Goal: Information Seeking & Learning: Learn about a topic

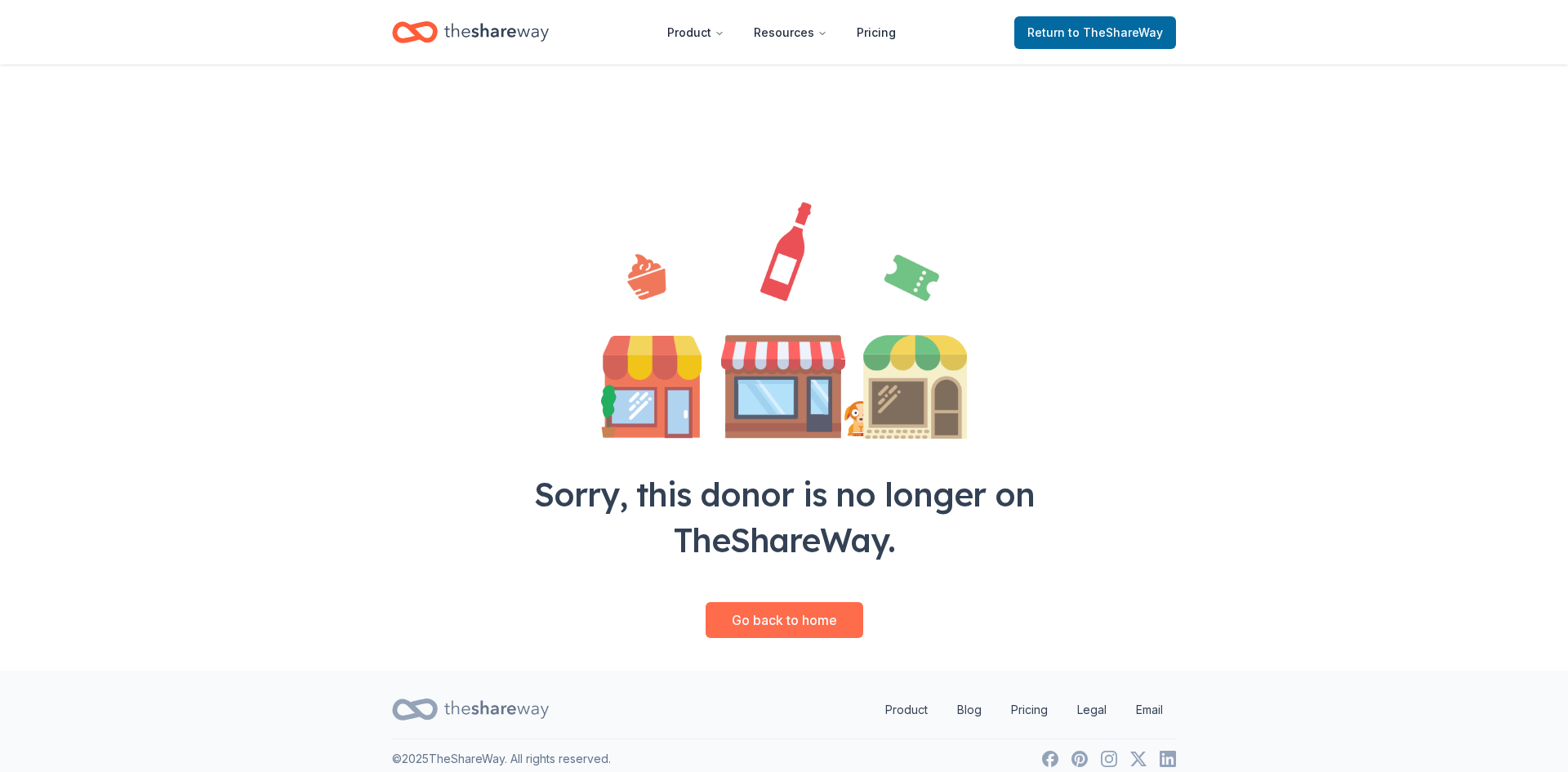
click at [817, 619] on link "Go back to home" at bounding box center [784, 620] width 158 height 36
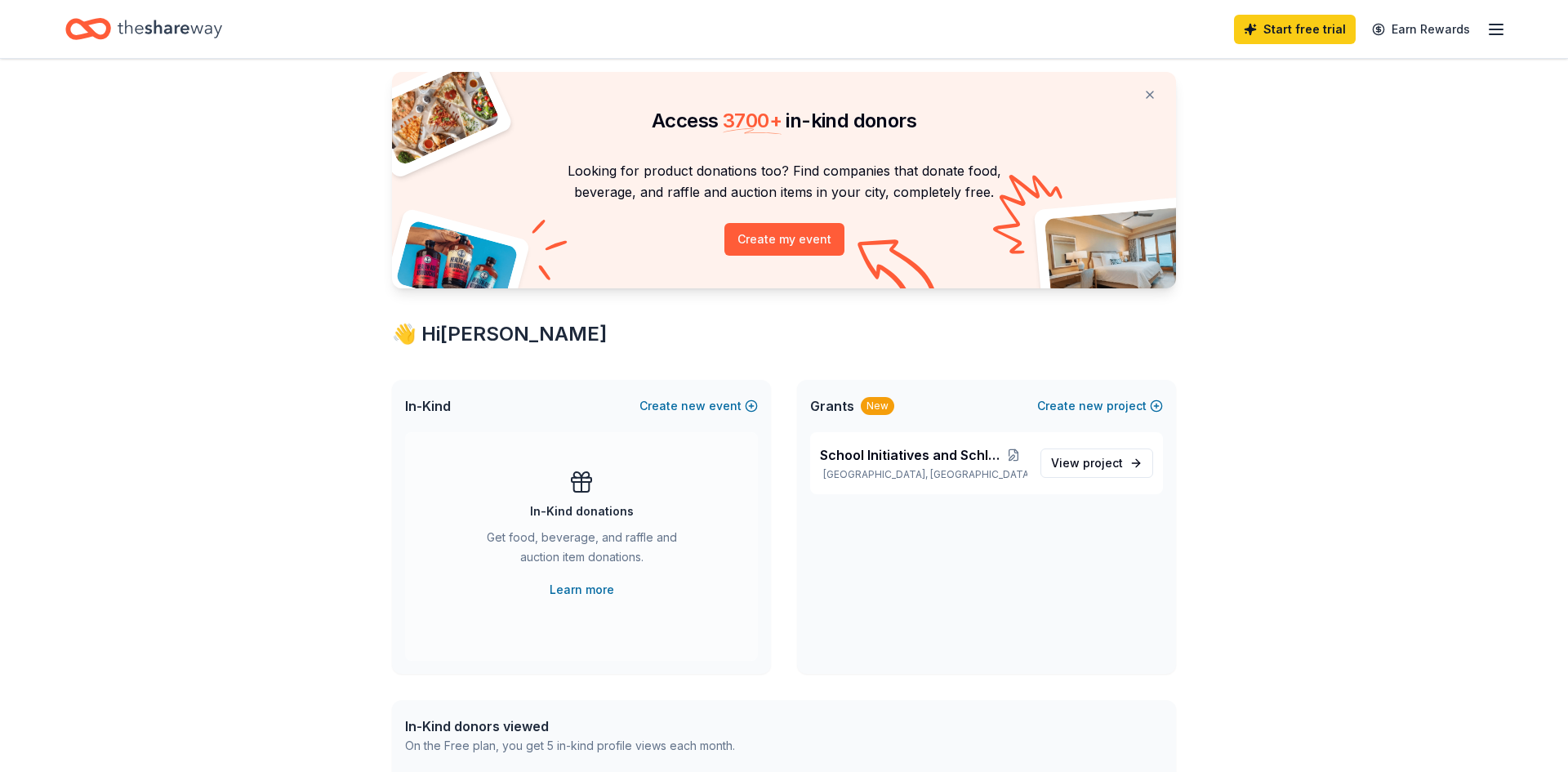
scroll to position [67, 0]
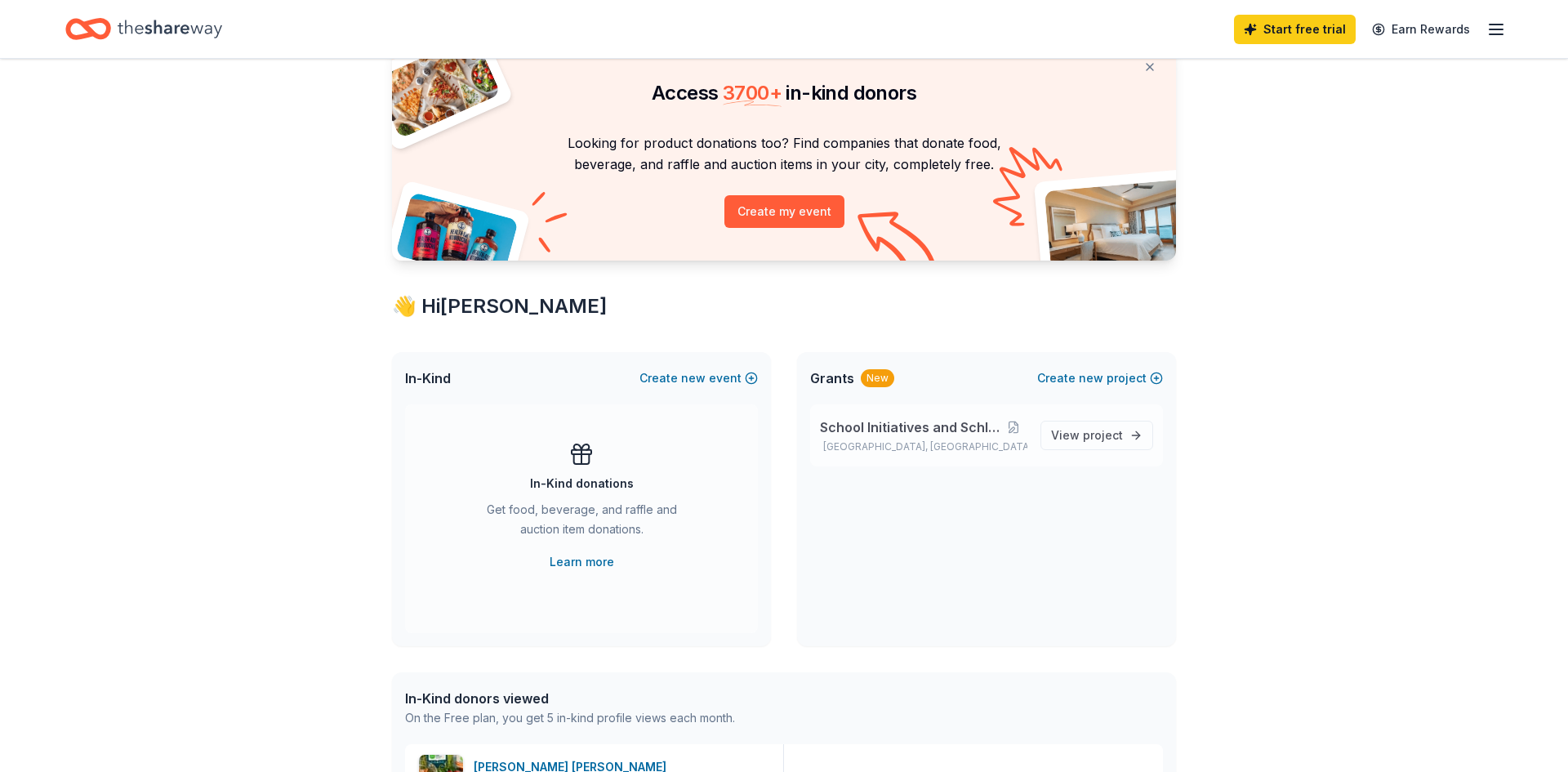
click at [893, 433] on span "School Initiatives and Schlorships" at bounding box center [910, 427] width 180 height 19
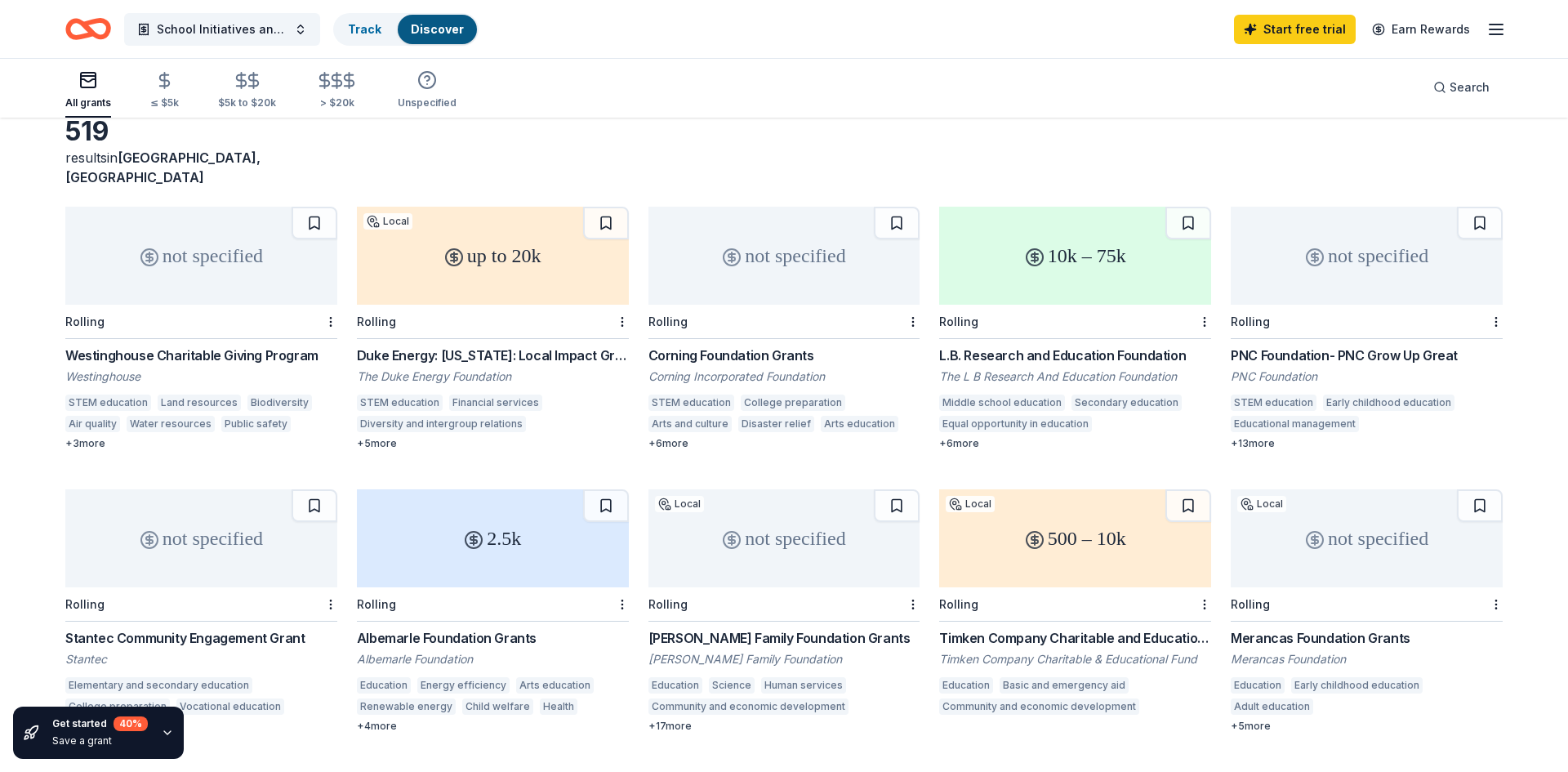
scroll to position [33, 0]
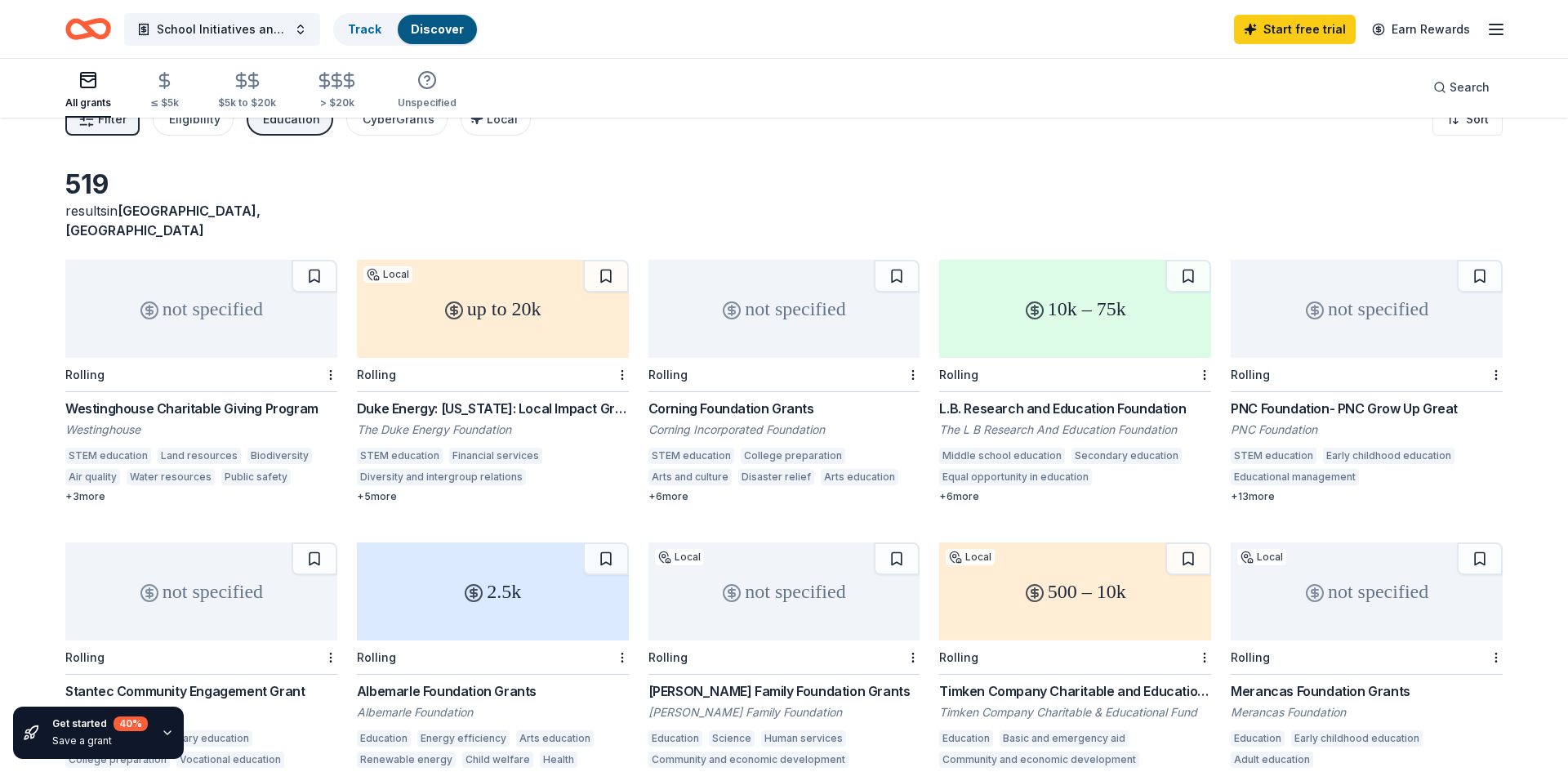
click at [144, 398] on div "Westinghouse Charitable Giving Program" at bounding box center [201, 408] width 272 height 19
click at [456, 398] on div "Duke Energy: [US_STATE]: Local Impact Grants" at bounding box center [493, 408] width 272 height 19
click at [769, 398] on div "Corning Foundation Grants" at bounding box center [784, 408] width 272 height 19
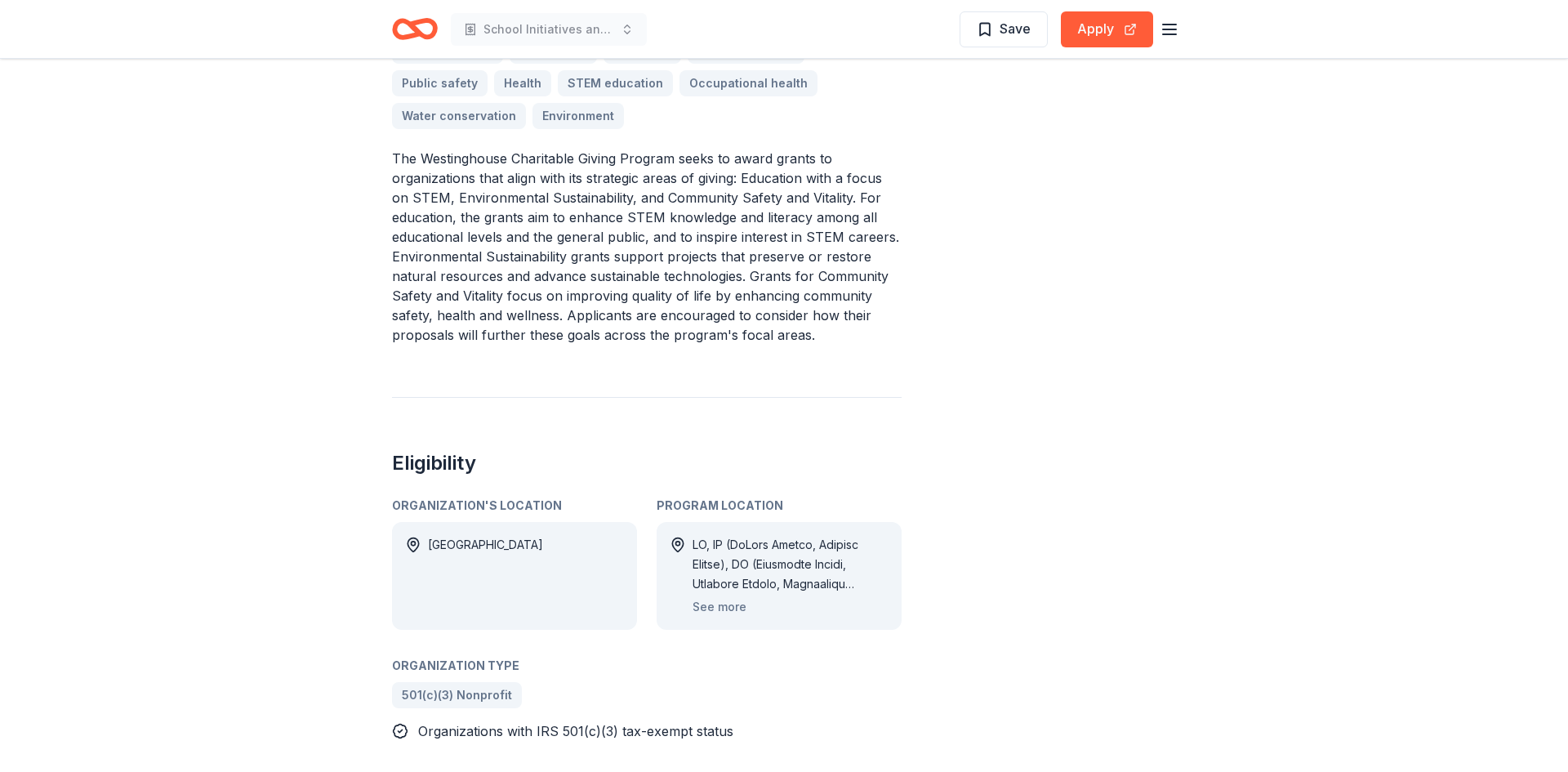
scroll to position [570, 0]
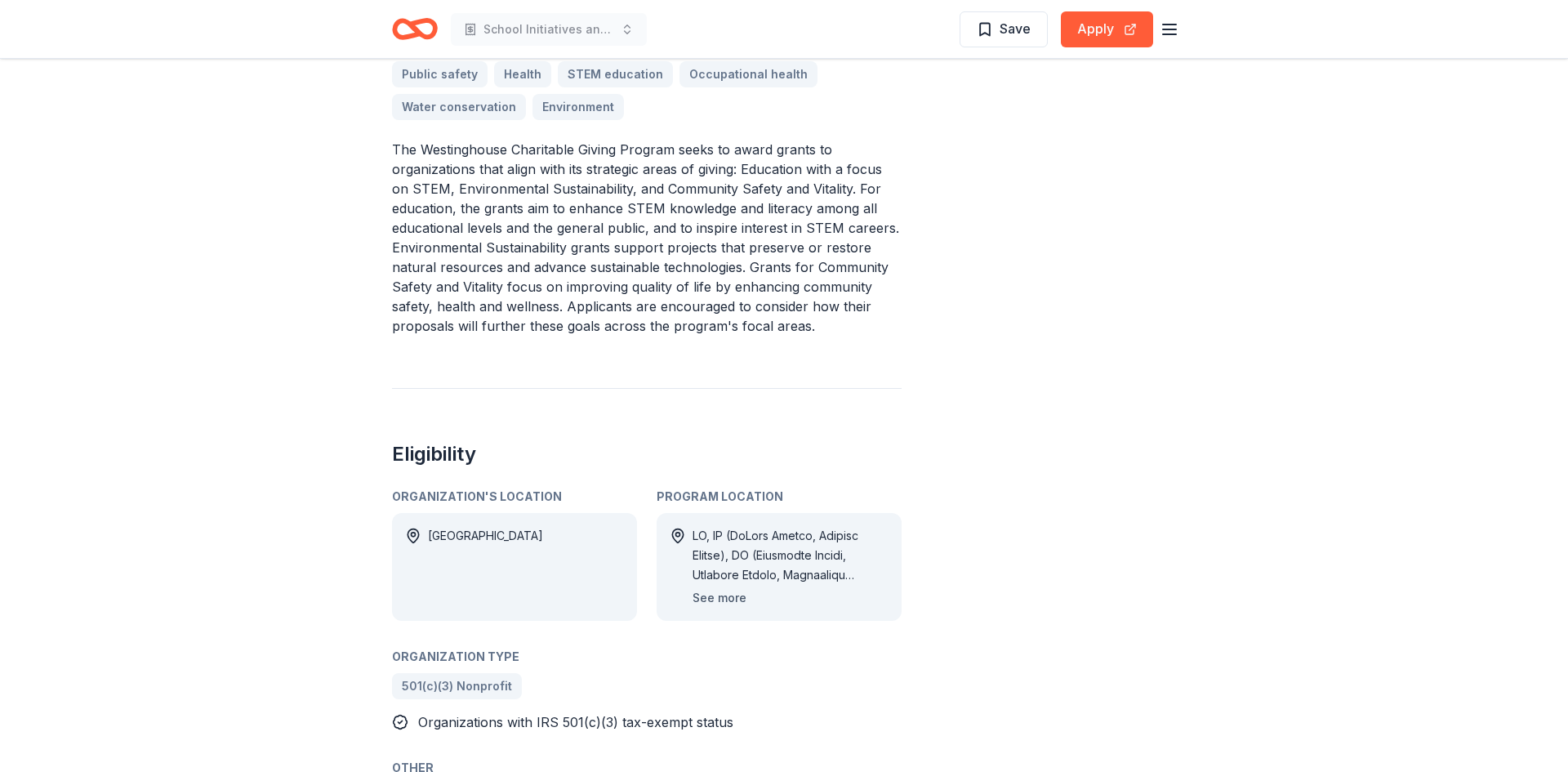
click at [730, 598] on button "See more" at bounding box center [719, 598] width 54 height 19
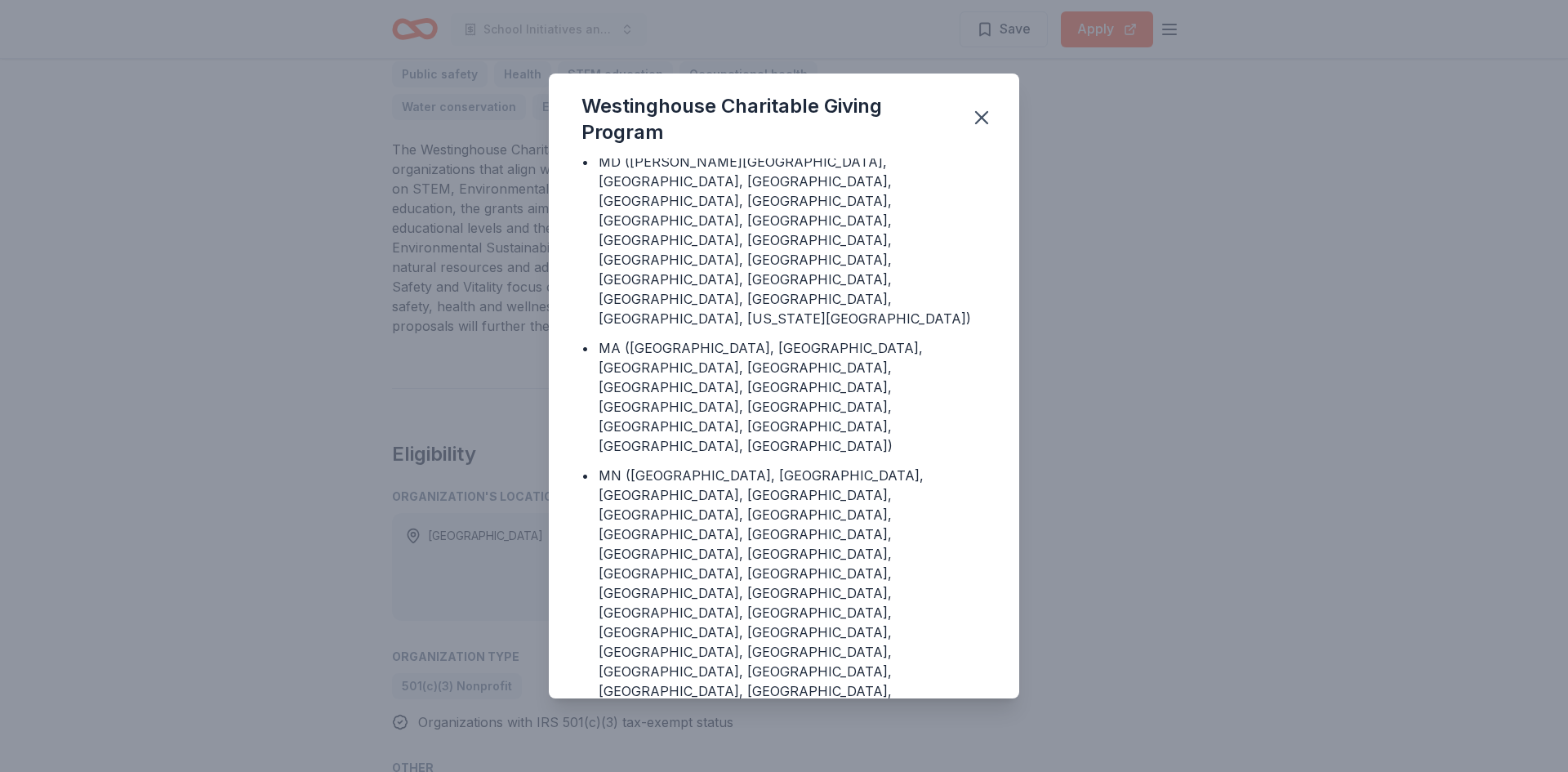
scroll to position [551, 0]
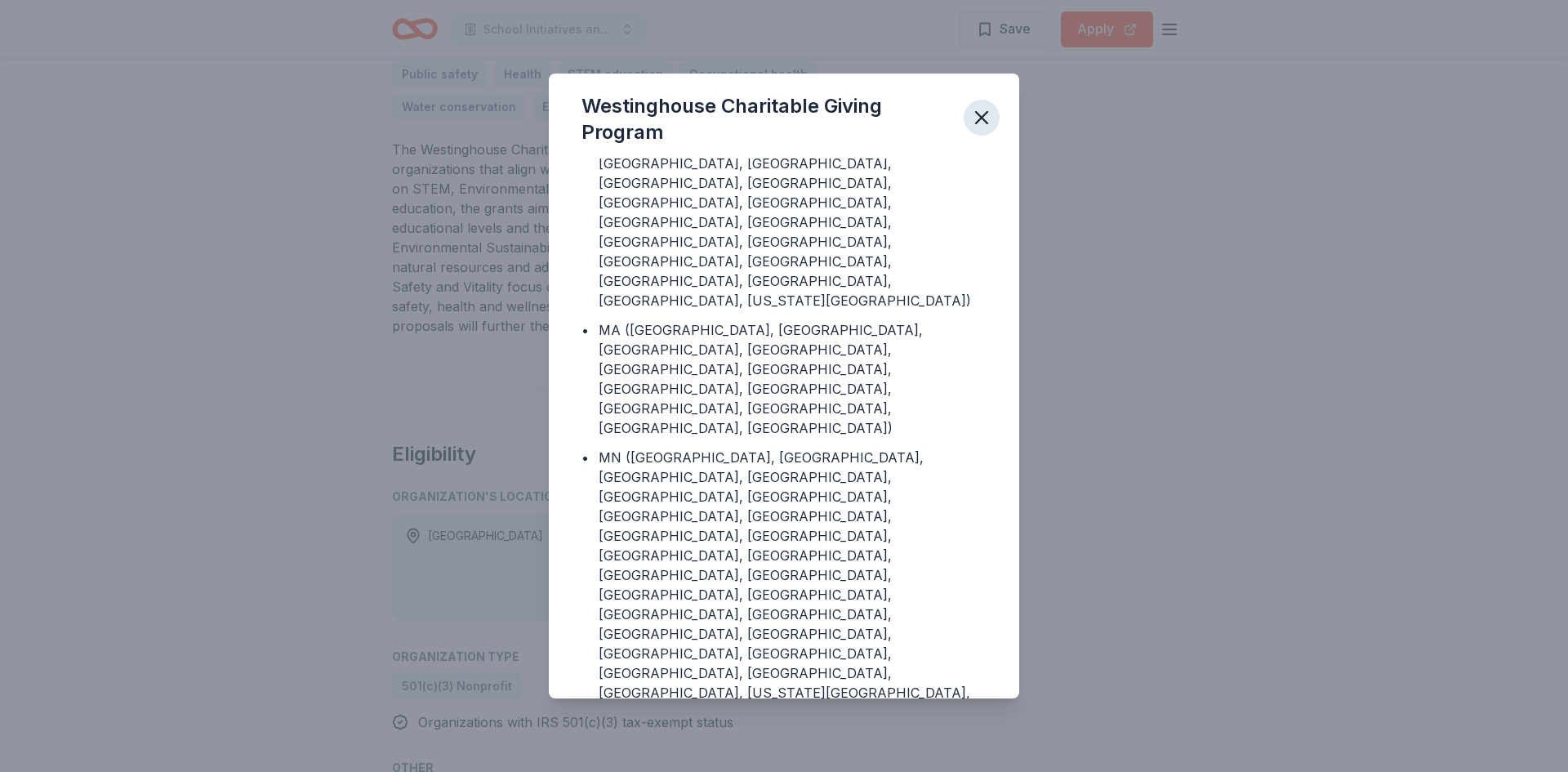
click at [977, 112] on icon "button" at bounding box center [982, 118] width 11 height 11
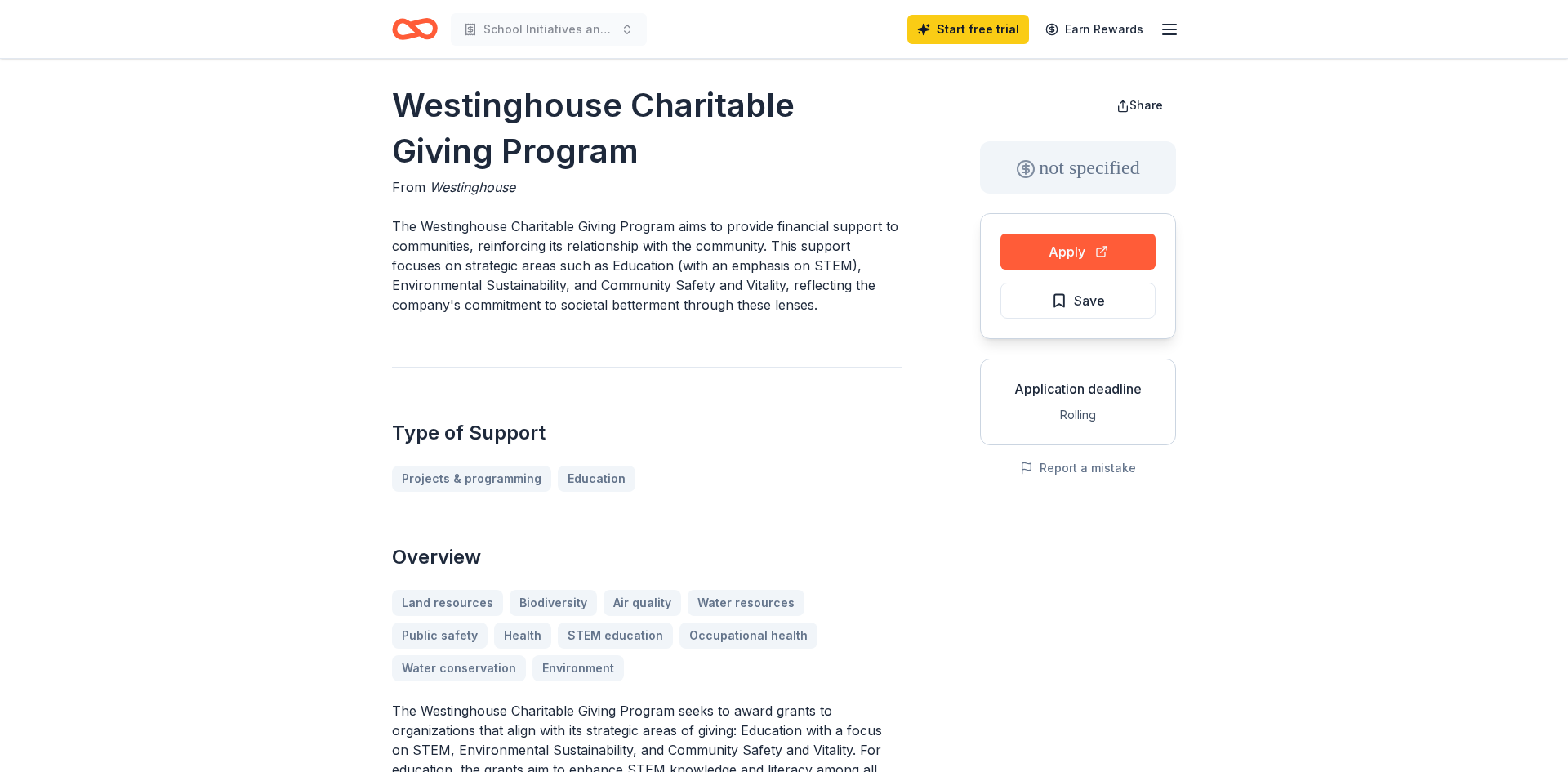
scroll to position [7, 0]
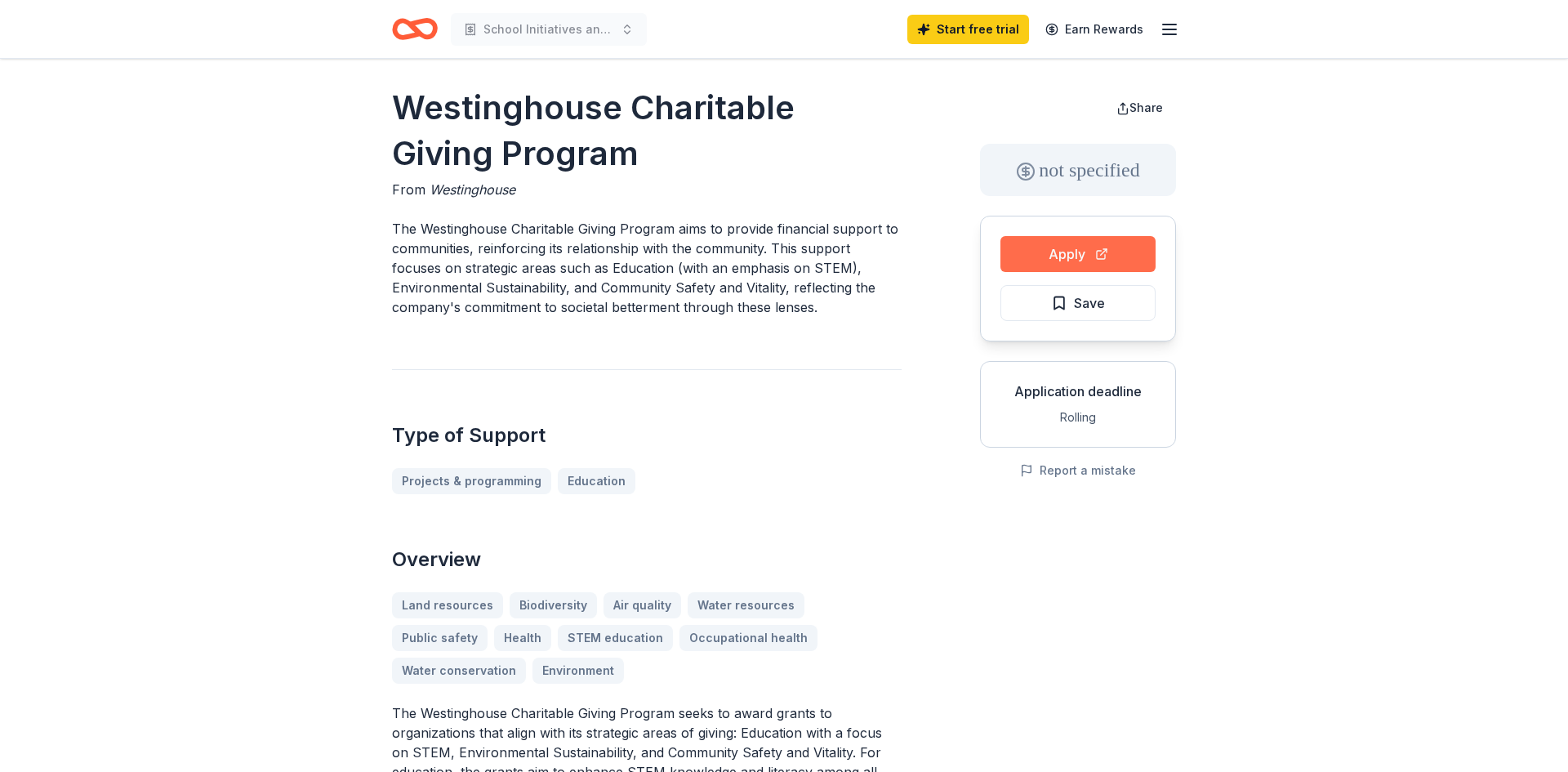
click at [1086, 251] on button "Apply" at bounding box center [1078, 254] width 155 height 36
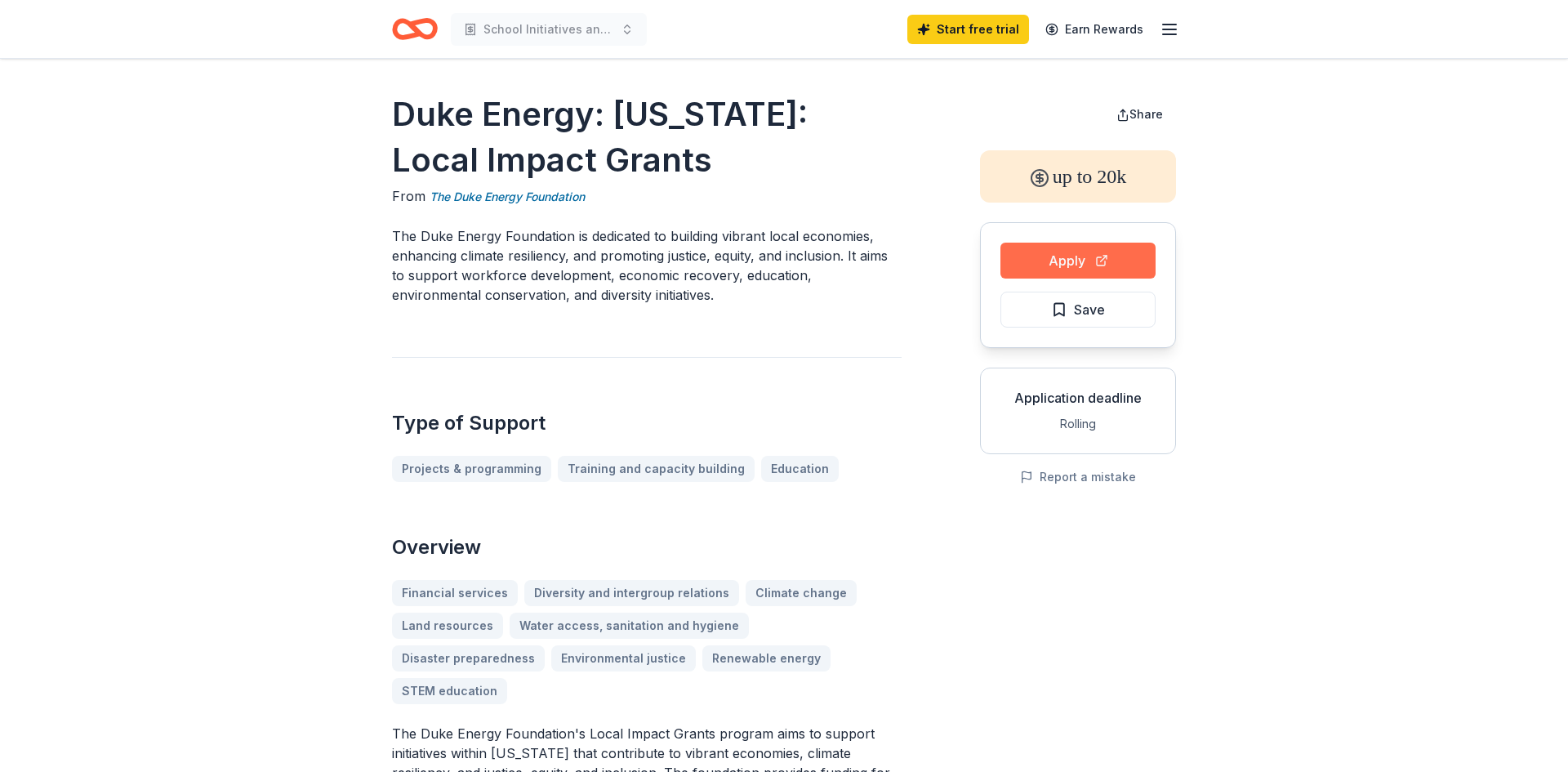
click at [1088, 260] on button "Apply" at bounding box center [1078, 261] width 155 height 36
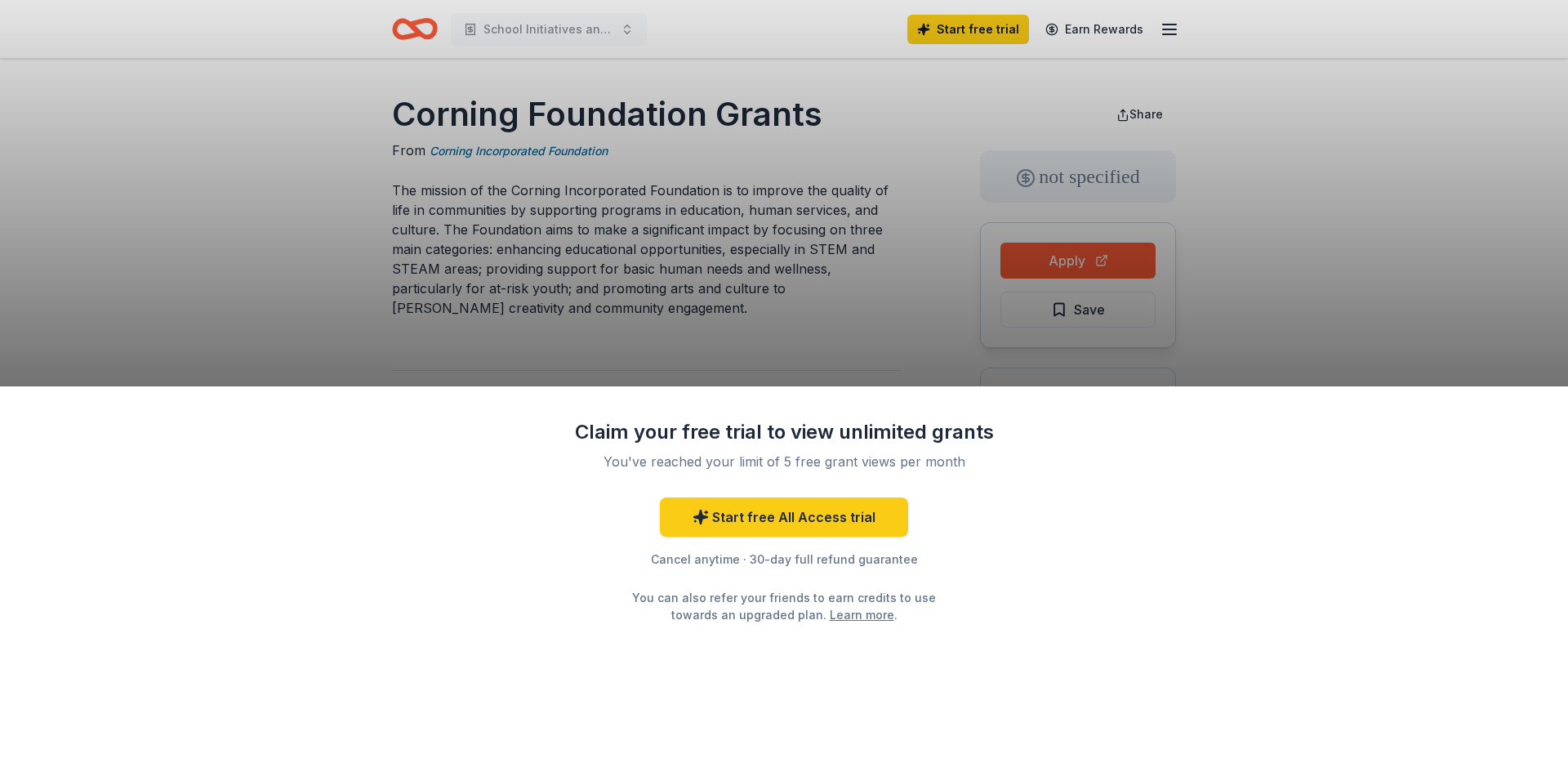
click at [927, 307] on div "Claim your free trial to view unlimited grants You've reached your limit of 5 f…" at bounding box center [784, 386] width 1568 height 772
click at [750, 522] on link "Start free All Access trial" at bounding box center [784, 516] width 248 height 39
click at [745, 529] on link "Start free All Access trial" at bounding box center [784, 516] width 248 height 39
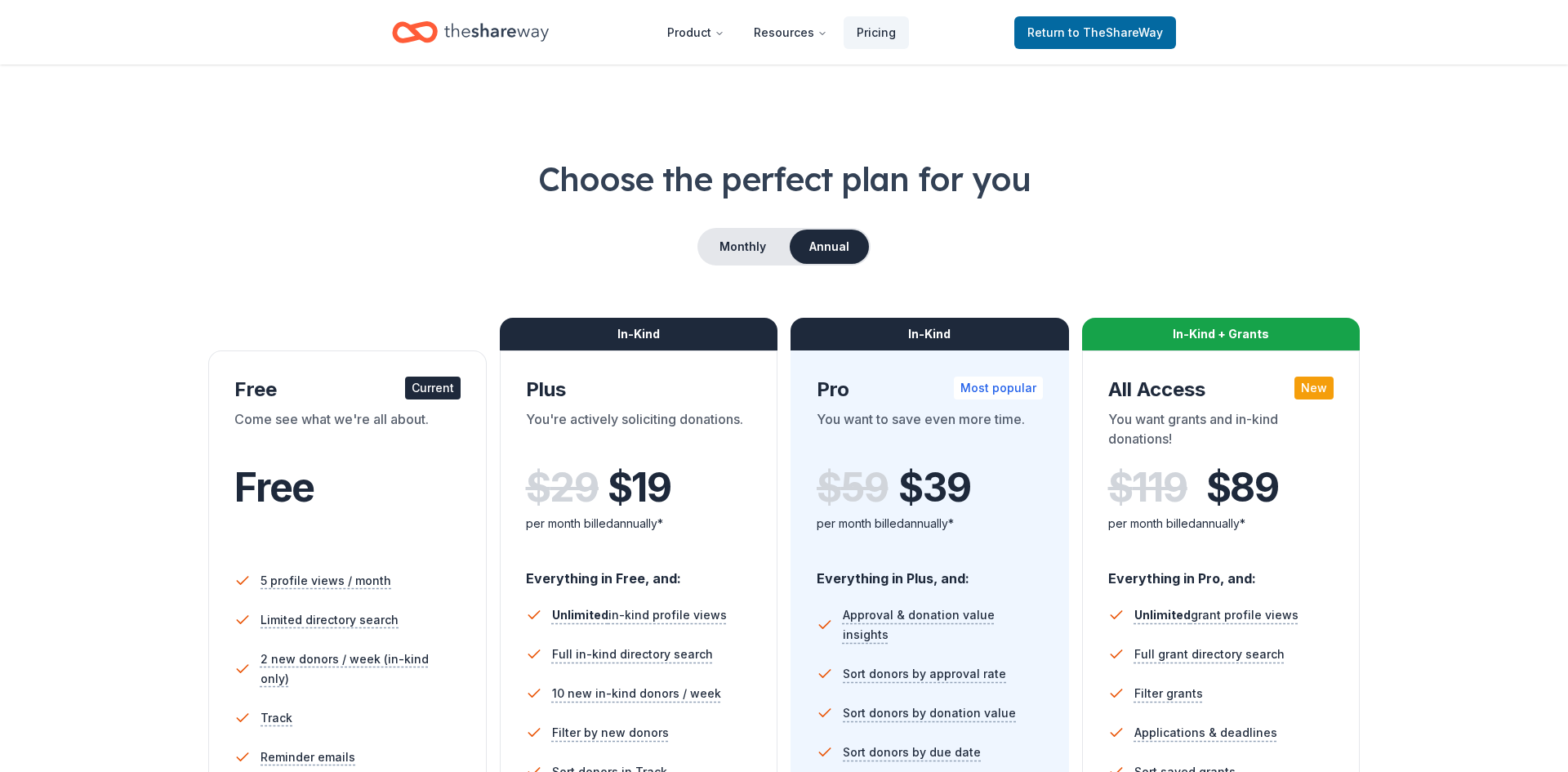
click at [759, 517] on div "In-Kind Plus You're actively soliciting donations. $ 29 $ 19 per month billed a…" at bounding box center [639, 652] width 279 height 604
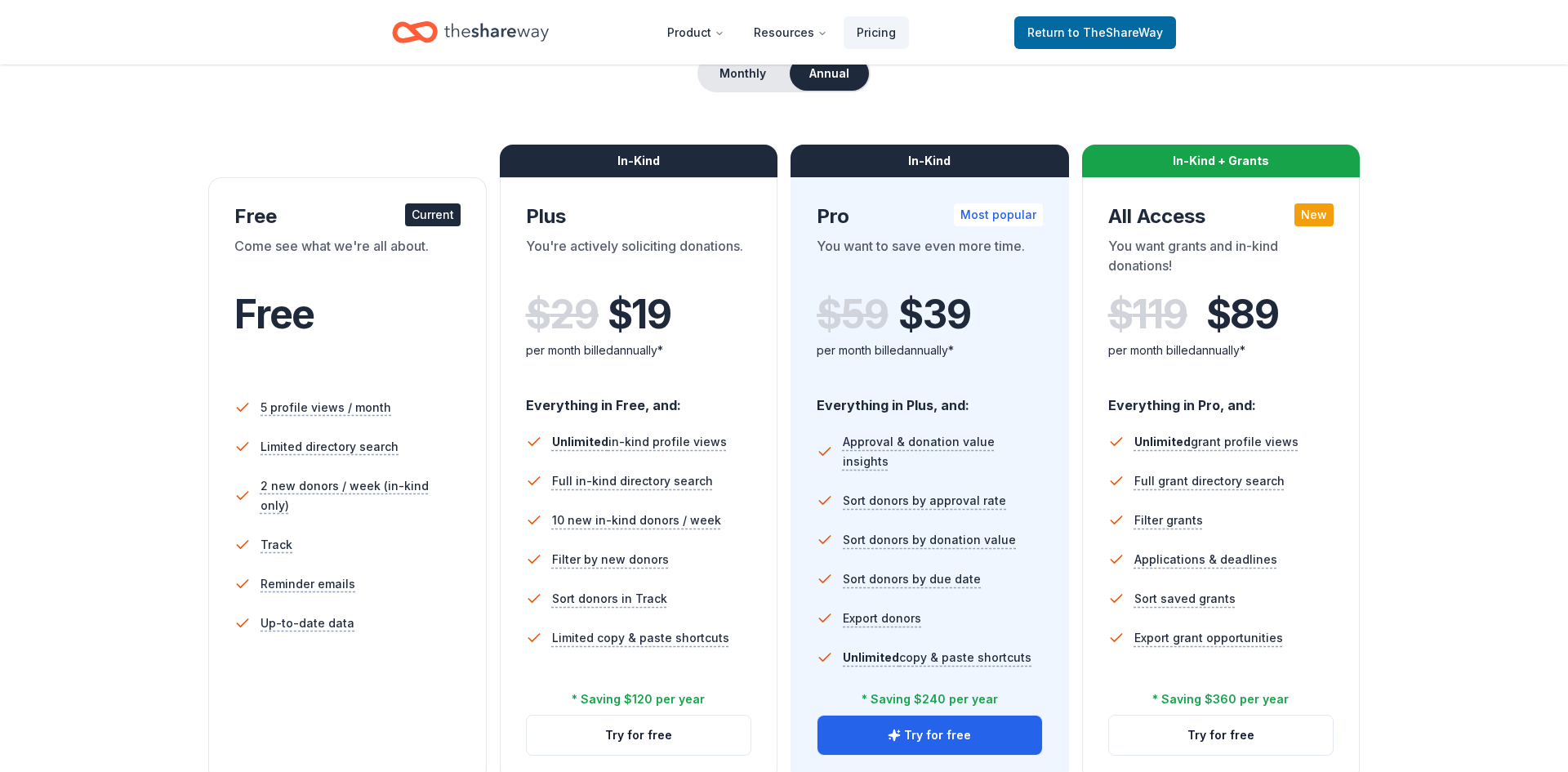
scroll to position [219, 0]
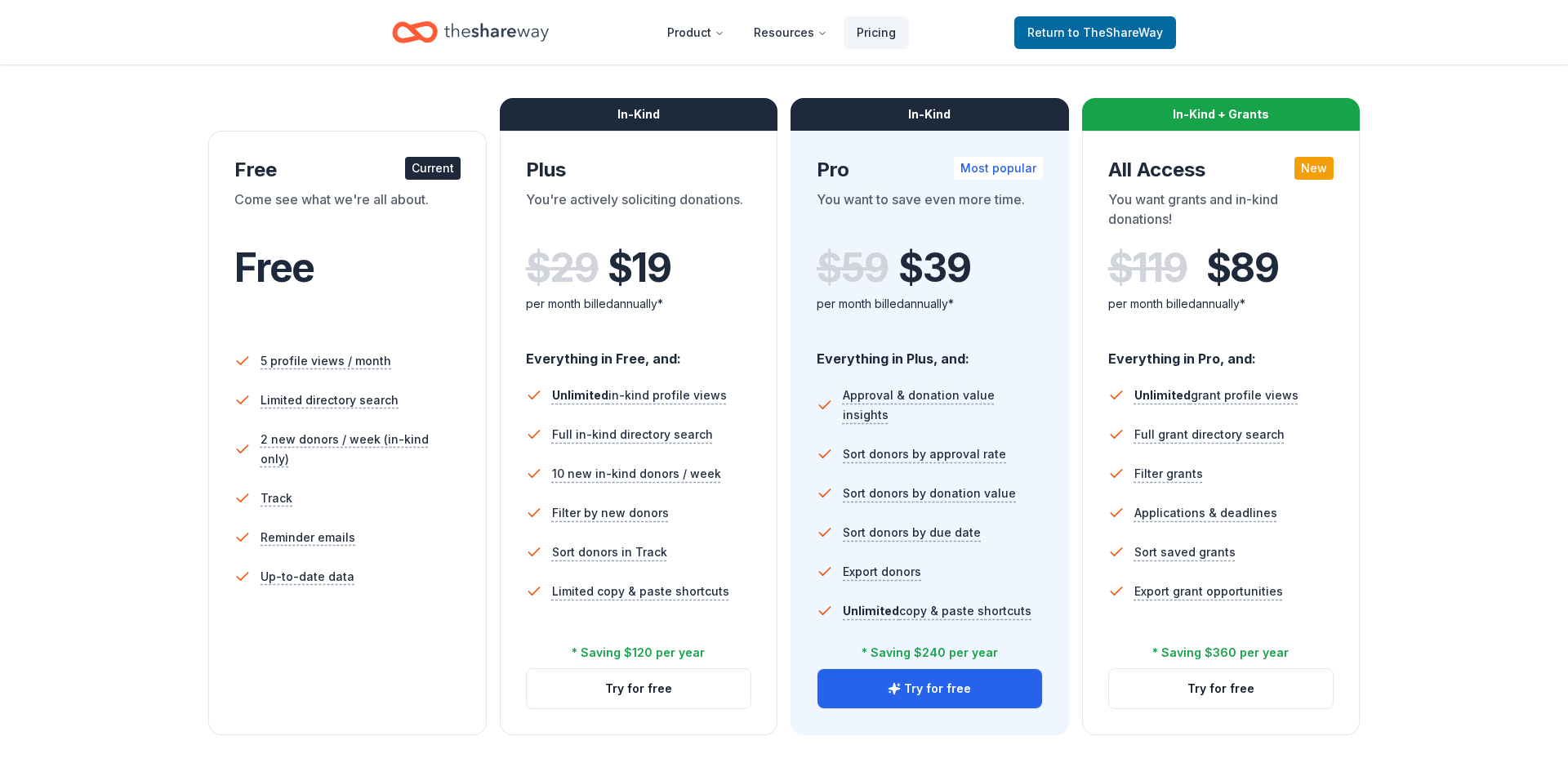
click at [392, 289] on div "Free" at bounding box center [348, 268] width 226 height 46
click at [386, 192] on div "Come see what we're all about." at bounding box center [348, 213] width 226 height 46
click at [359, 162] on div "Free Current" at bounding box center [348, 170] width 226 height 26
click at [340, 291] on div "Free" at bounding box center [348, 290] width 226 height 90
click at [320, 348] on li "5 profile views / month" at bounding box center [348, 360] width 226 height 39
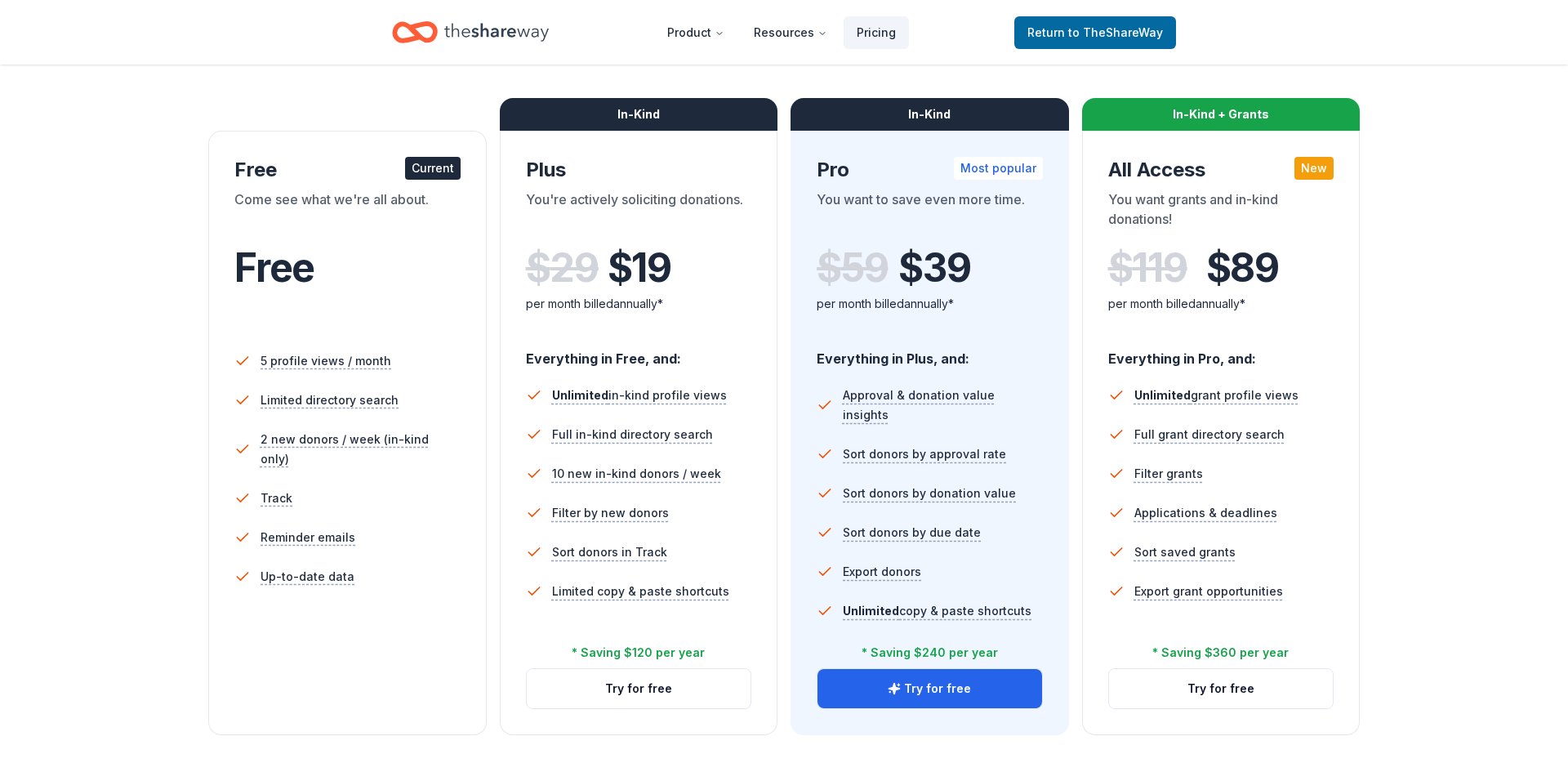
click at [302, 534] on li "Reminder emails" at bounding box center [348, 536] width 226 height 39
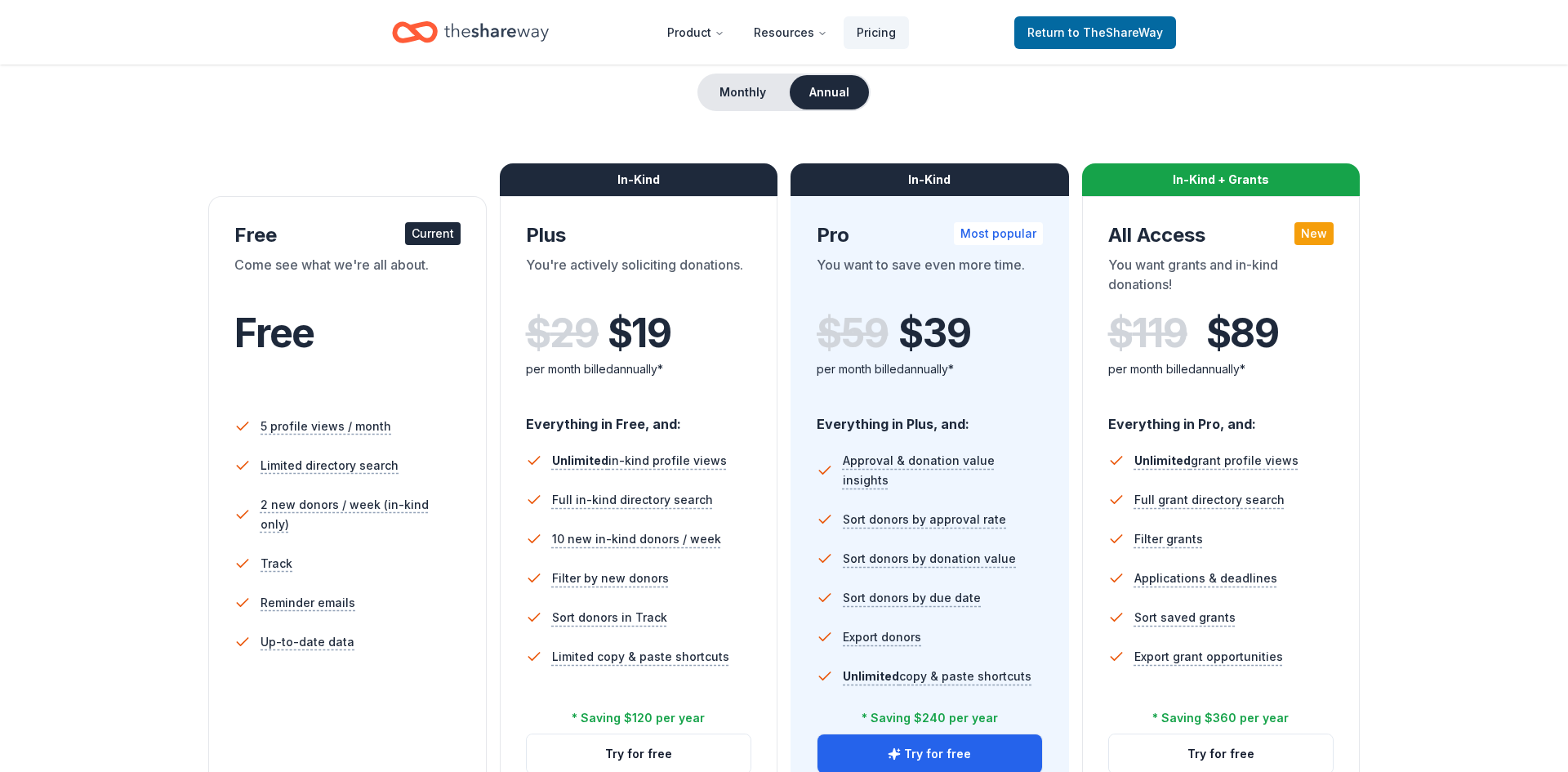
scroll to position [166, 0]
